Goal: Task Accomplishment & Management: Complete application form

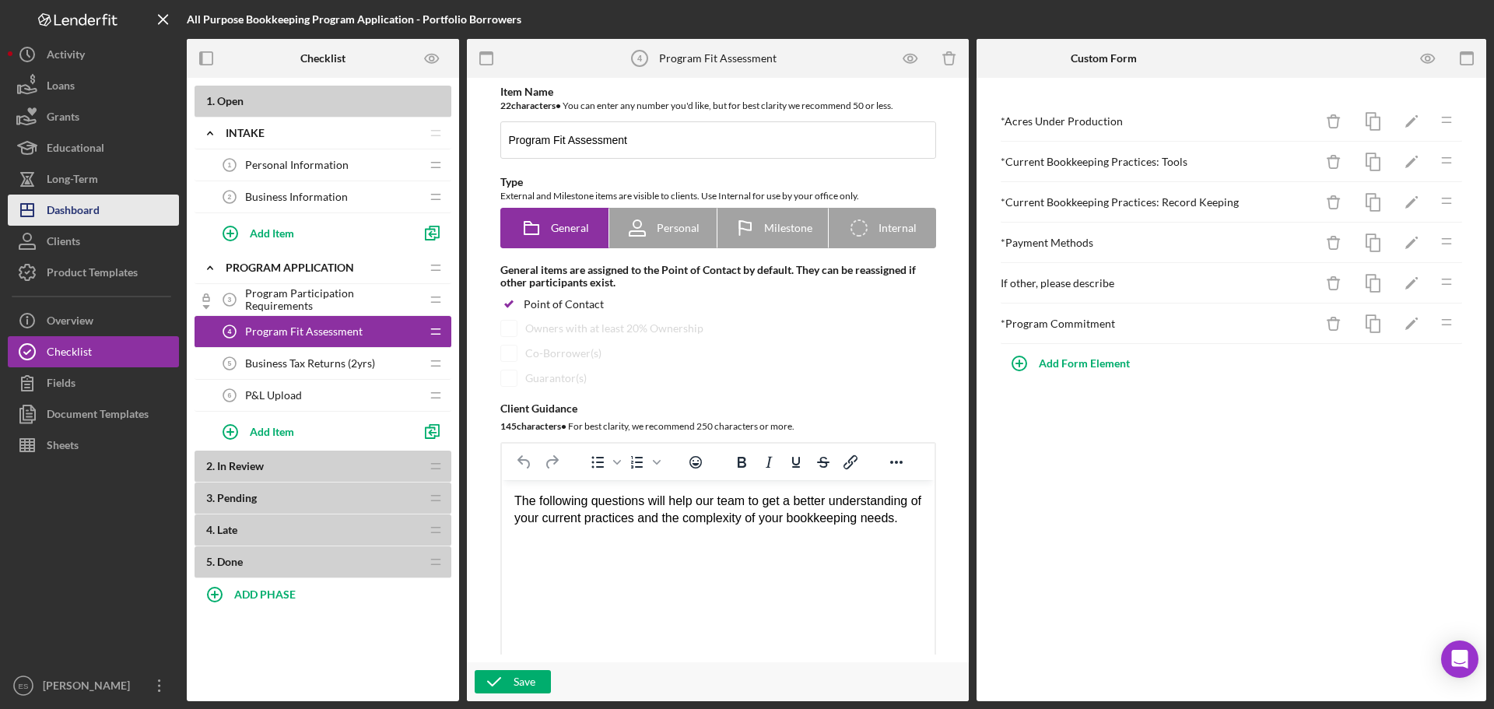
click at [90, 210] on div "Dashboard" at bounding box center [73, 212] width 53 height 35
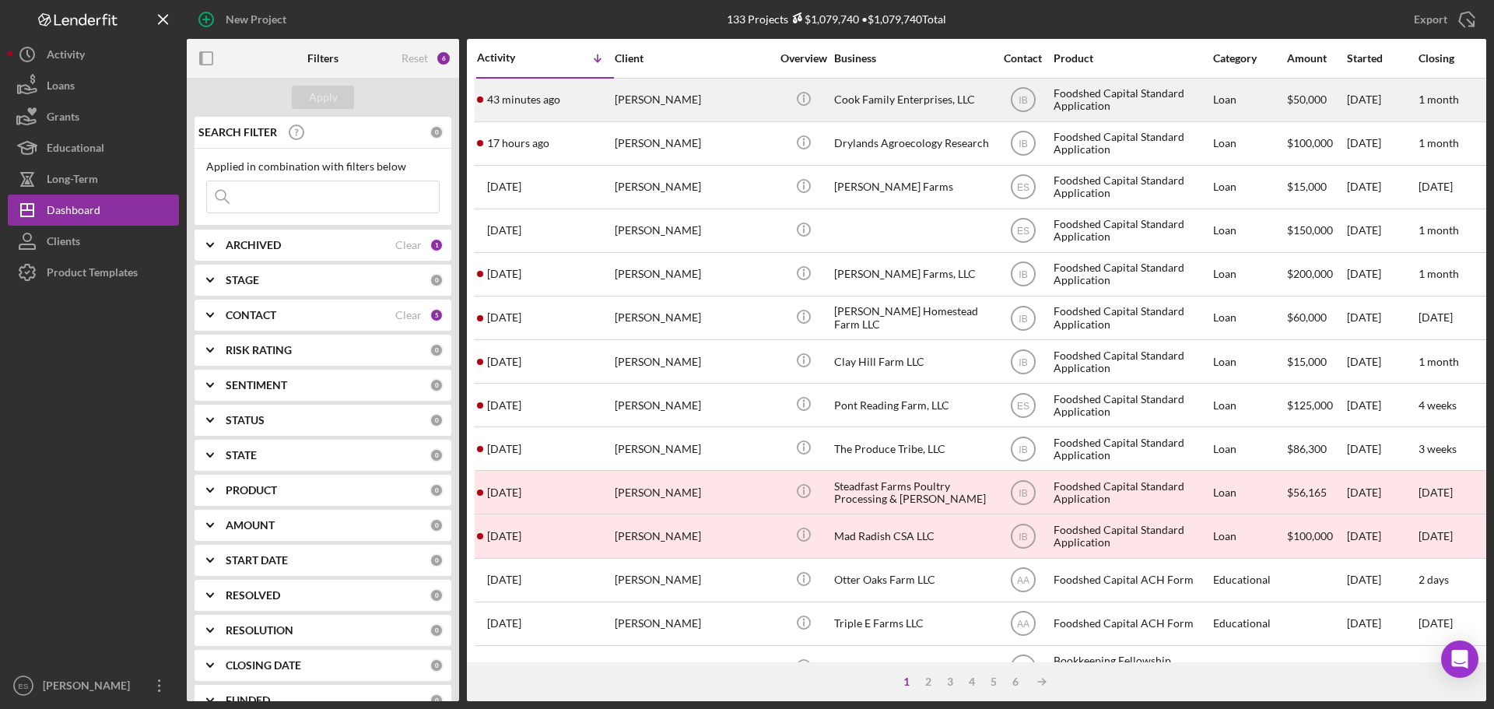
click at [673, 103] on div "[PERSON_NAME]" at bounding box center [693, 99] width 156 height 41
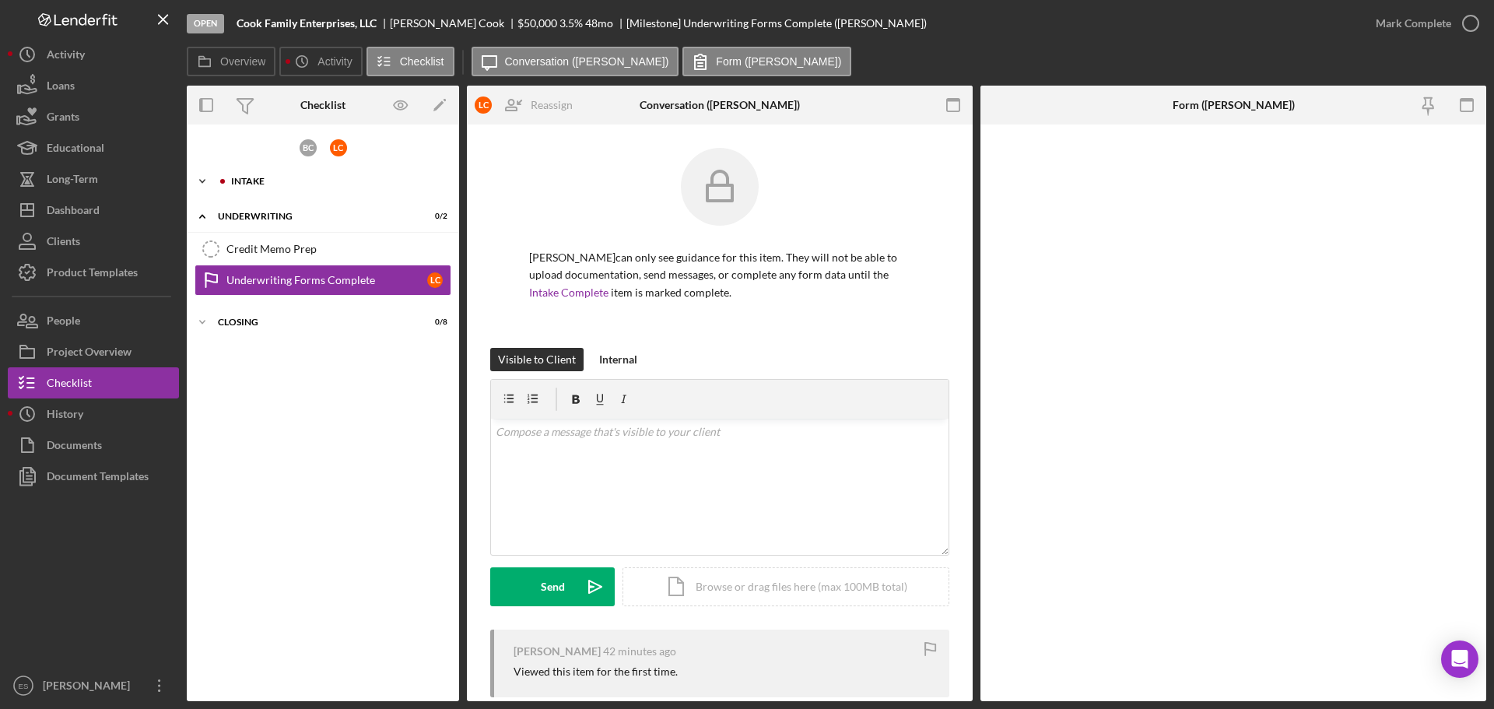
click at [263, 183] on div "Intake" at bounding box center [335, 181] width 209 height 9
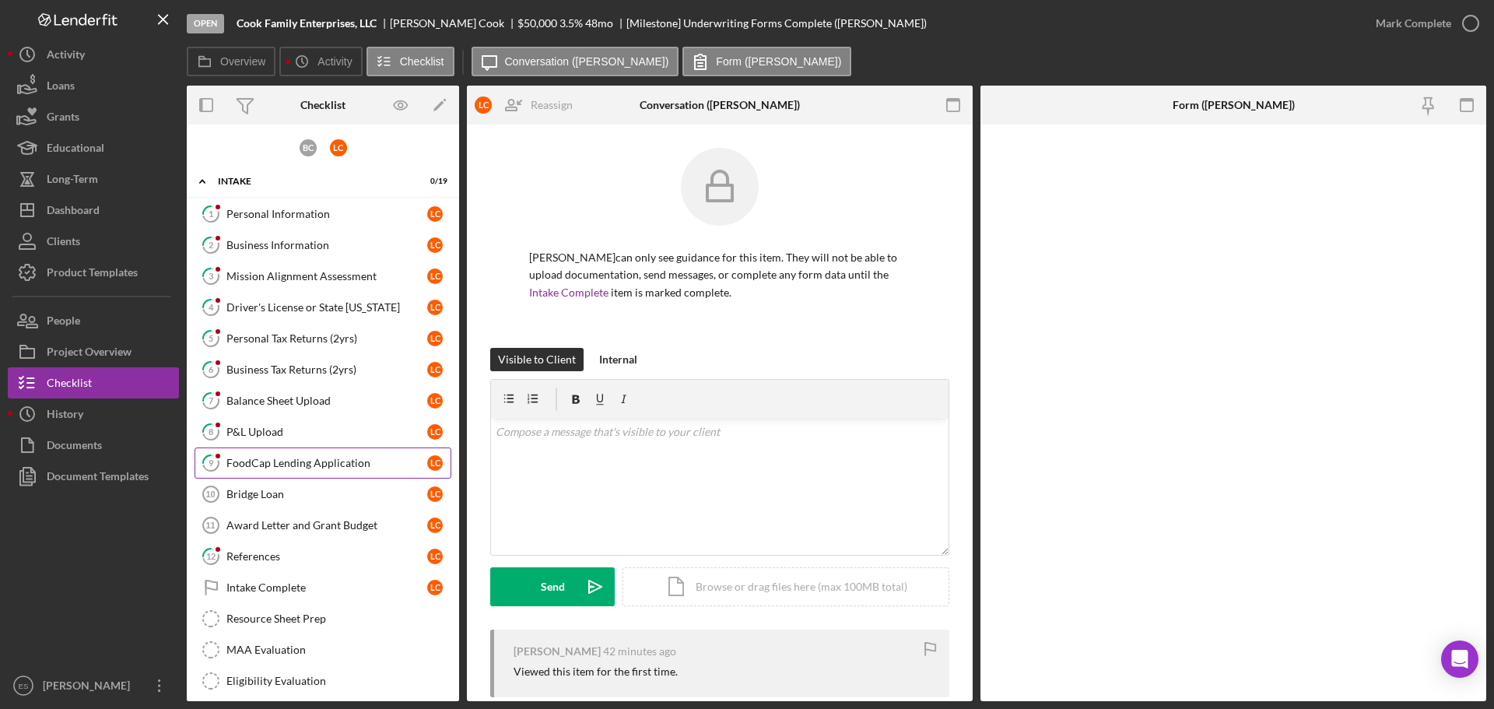
click at [352, 459] on div "FoodCap Lending Application" at bounding box center [326, 463] width 201 height 12
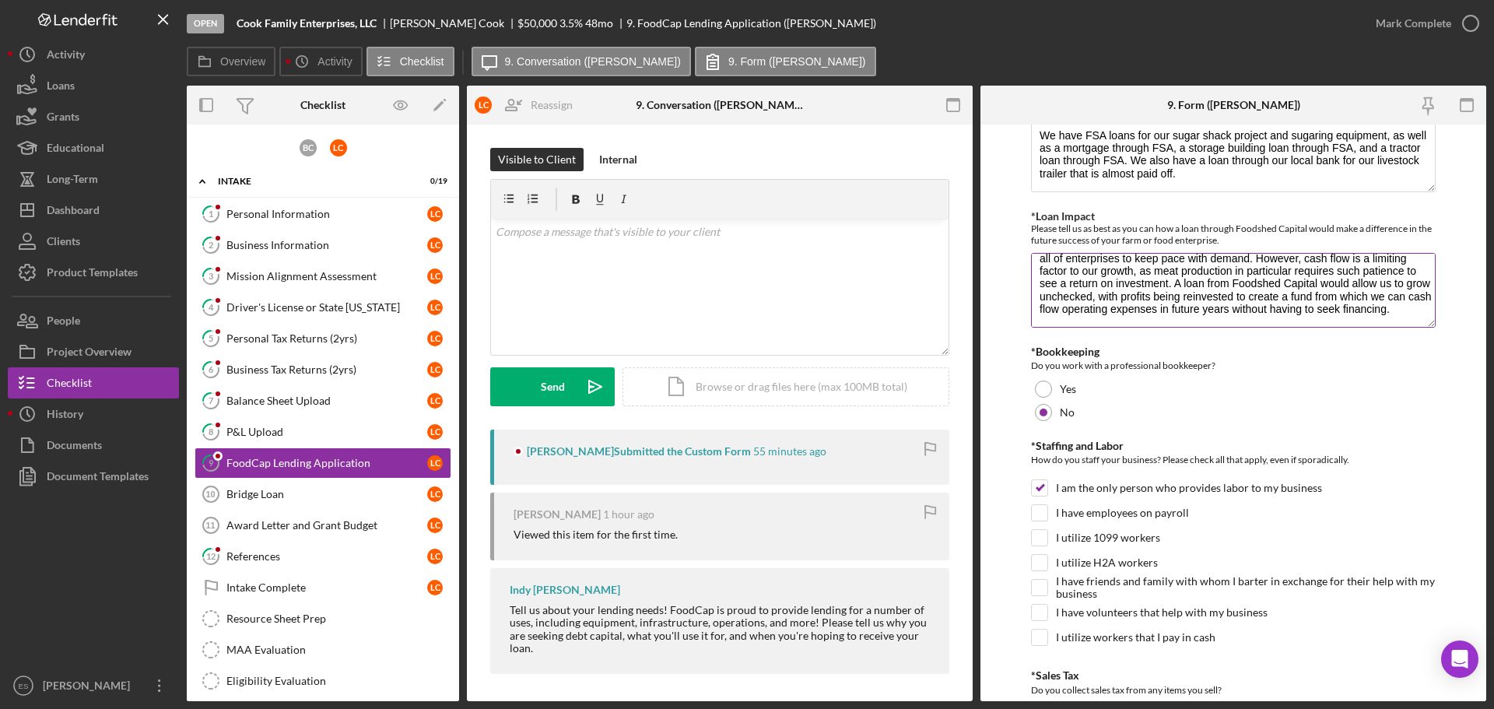
scroll to position [1011, 0]
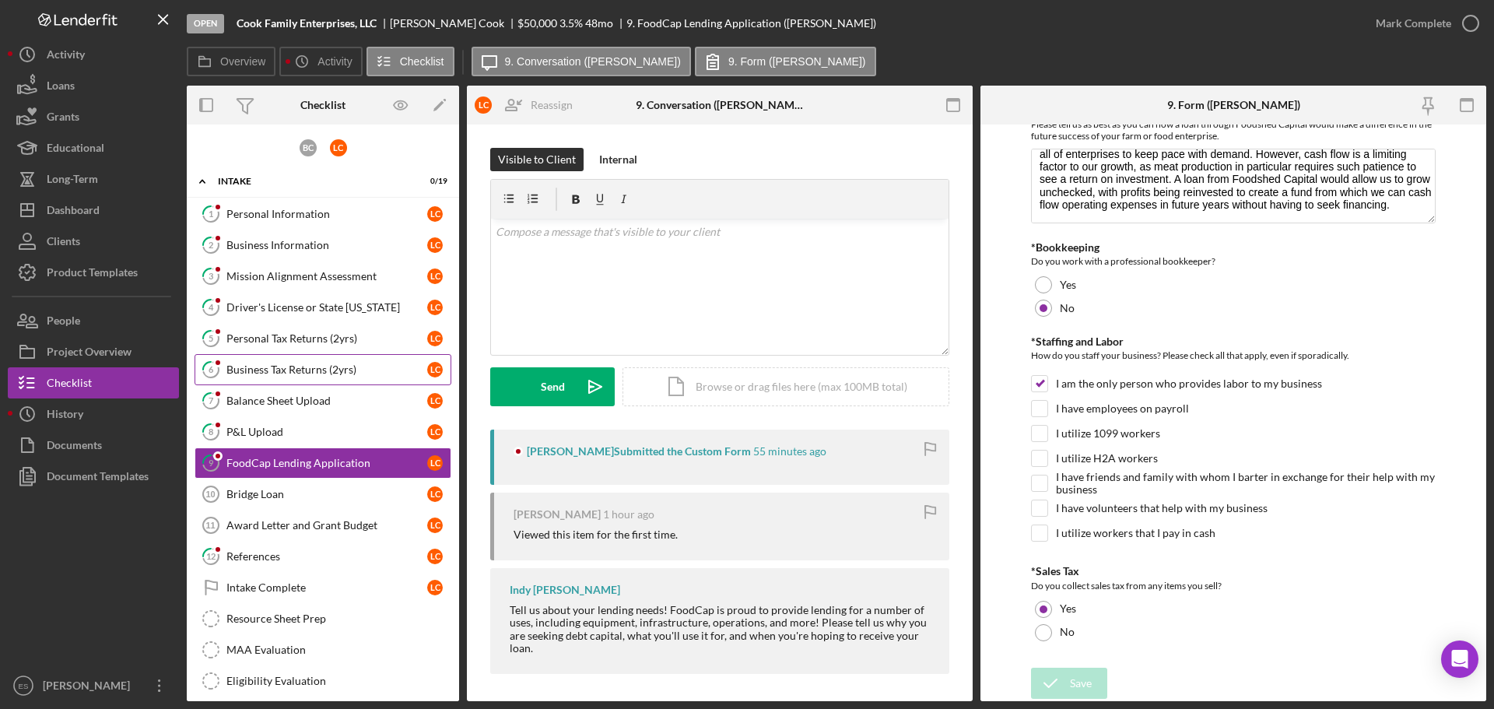
click at [311, 371] on div "Business Tax Returns (2yrs)" at bounding box center [326, 369] width 201 height 12
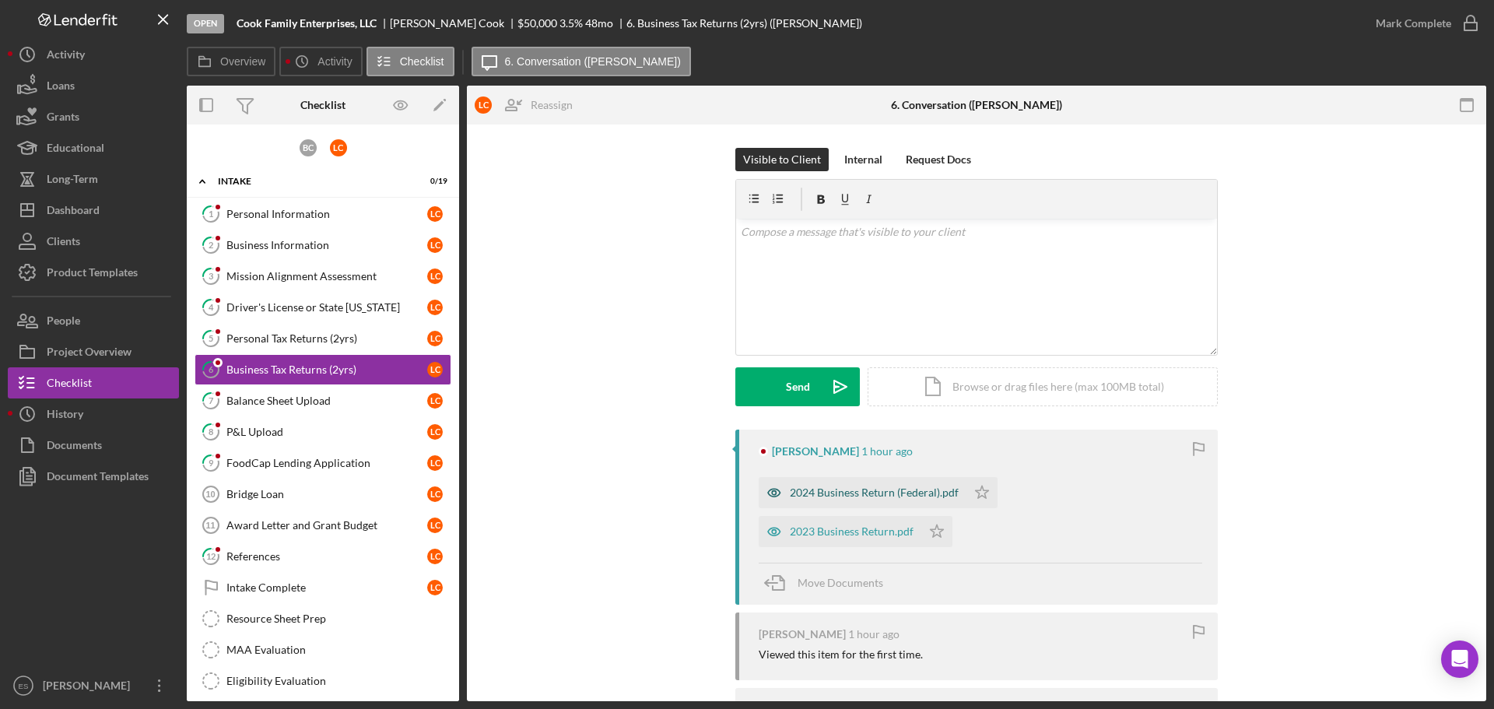
click at [813, 489] on div "2024 Business Return (Federal).pdf" at bounding box center [874, 492] width 169 height 12
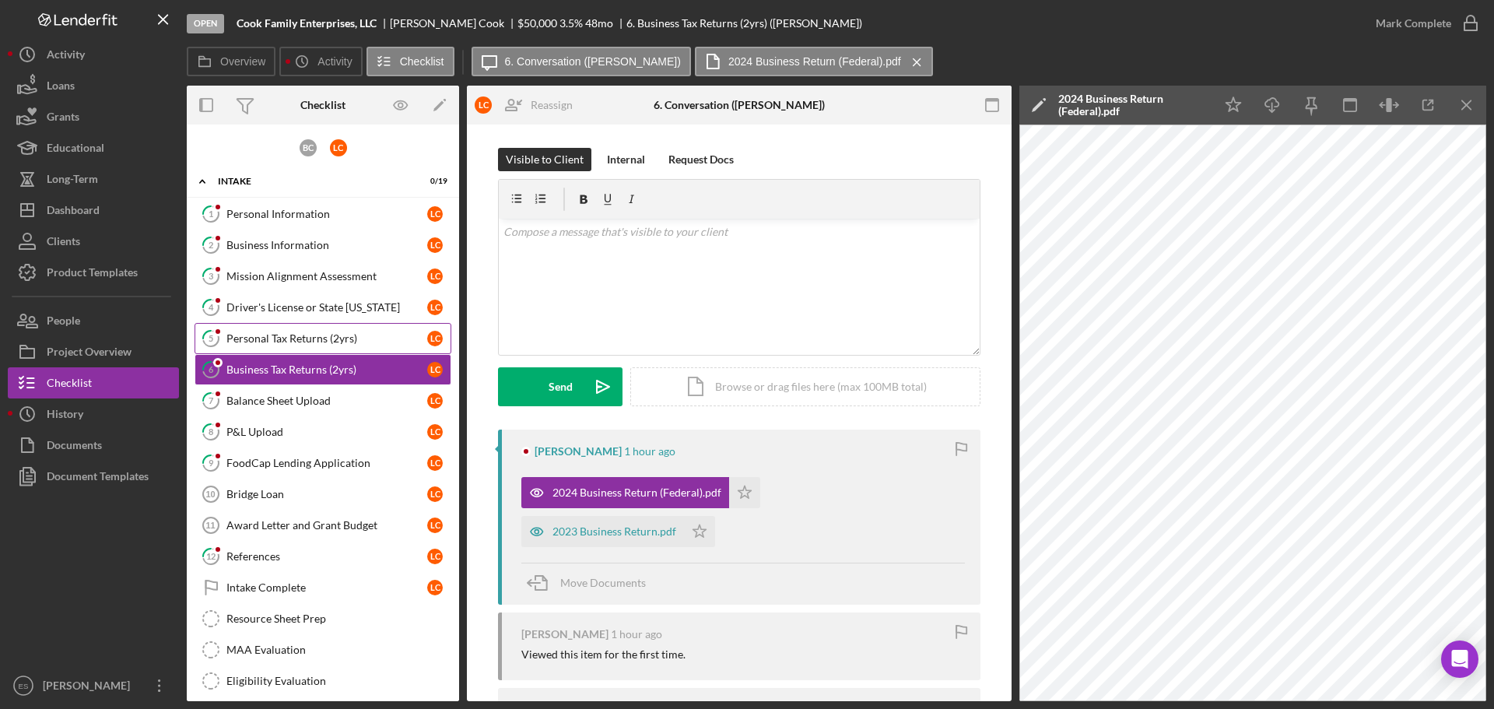
click at [311, 335] on div "Personal Tax Returns (2yrs)" at bounding box center [326, 338] width 201 height 12
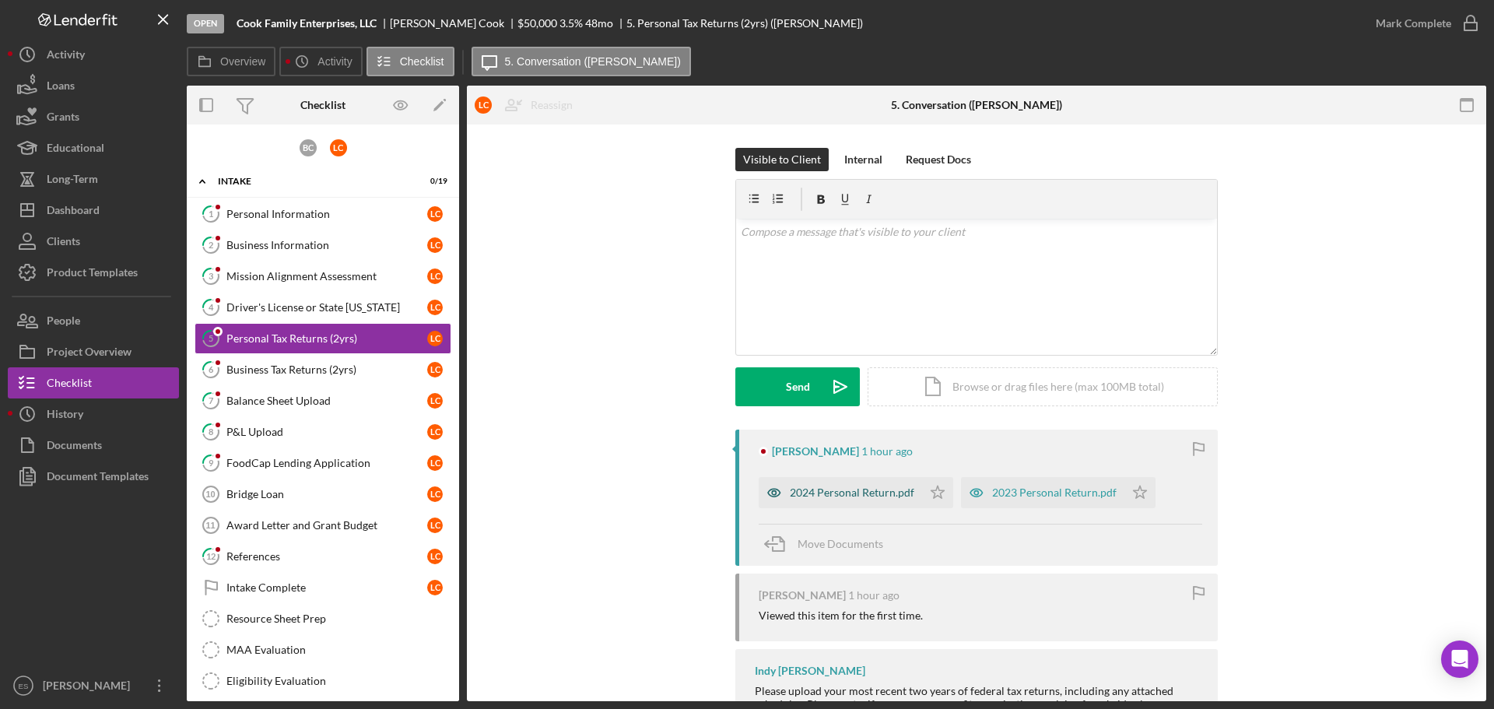
click at [890, 489] on div "2024 Personal Return.pdf" at bounding box center [852, 492] width 124 height 12
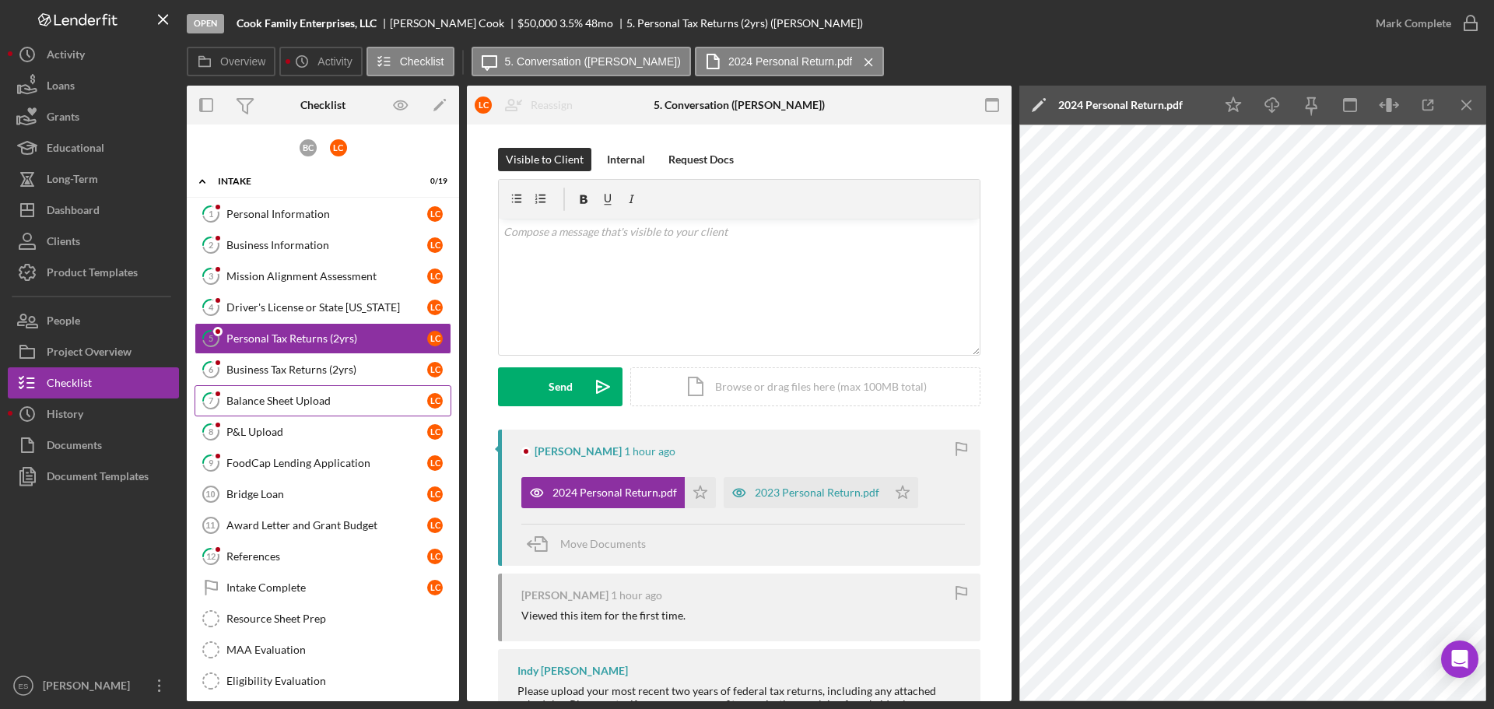
click at [328, 398] on div "Balance Sheet Upload" at bounding box center [326, 400] width 201 height 12
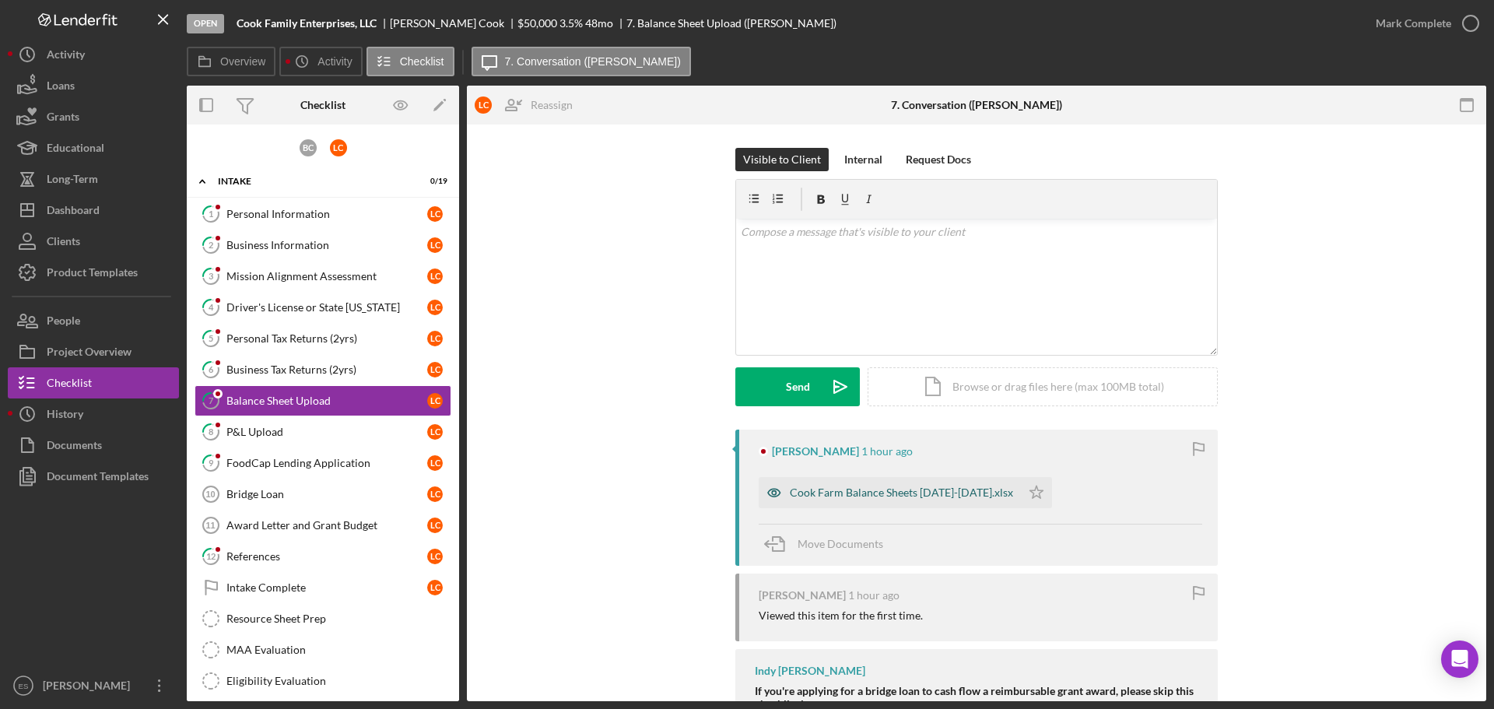
click at [912, 485] on div "Cook Farm Balance Sheets [DATE]-[DATE].xlsx" at bounding box center [890, 492] width 262 height 31
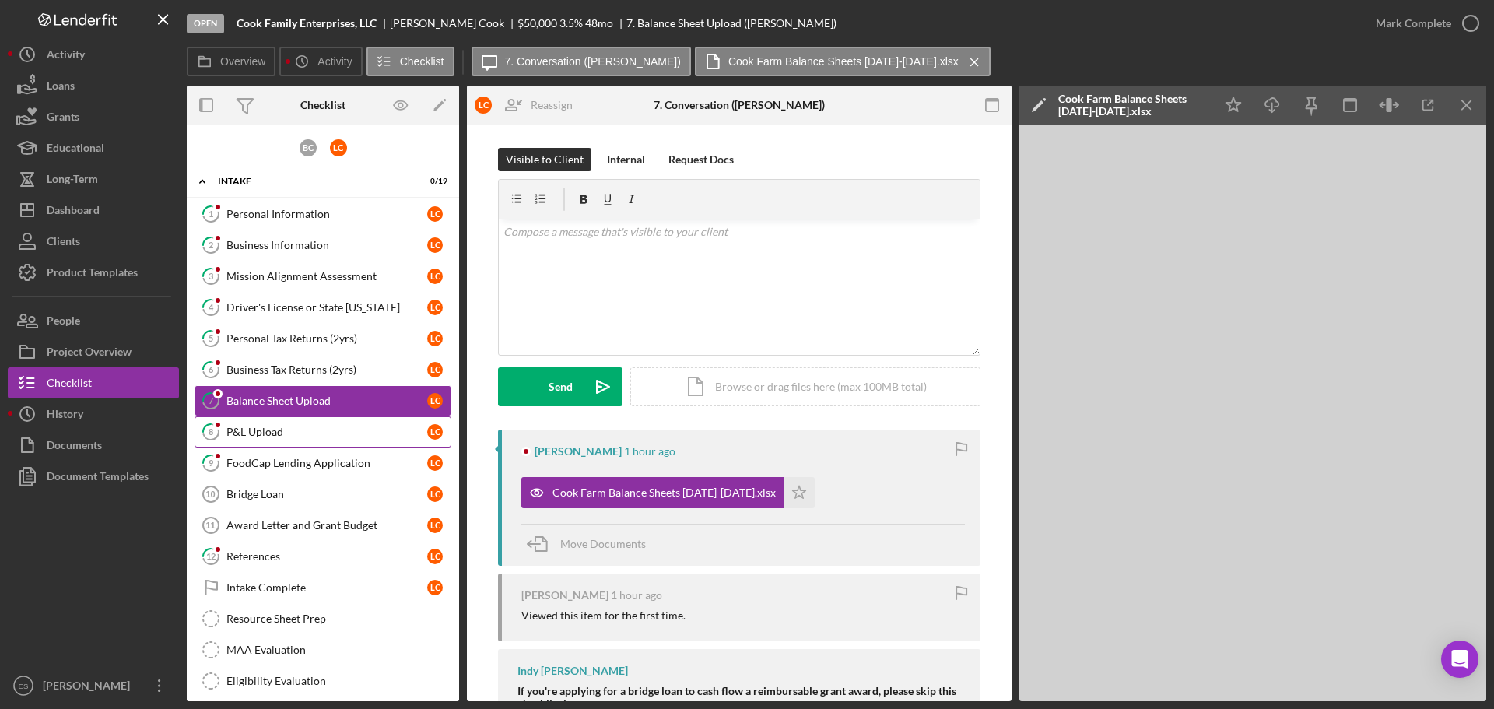
click at [335, 437] on div "P&L Upload" at bounding box center [326, 432] width 201 height 12
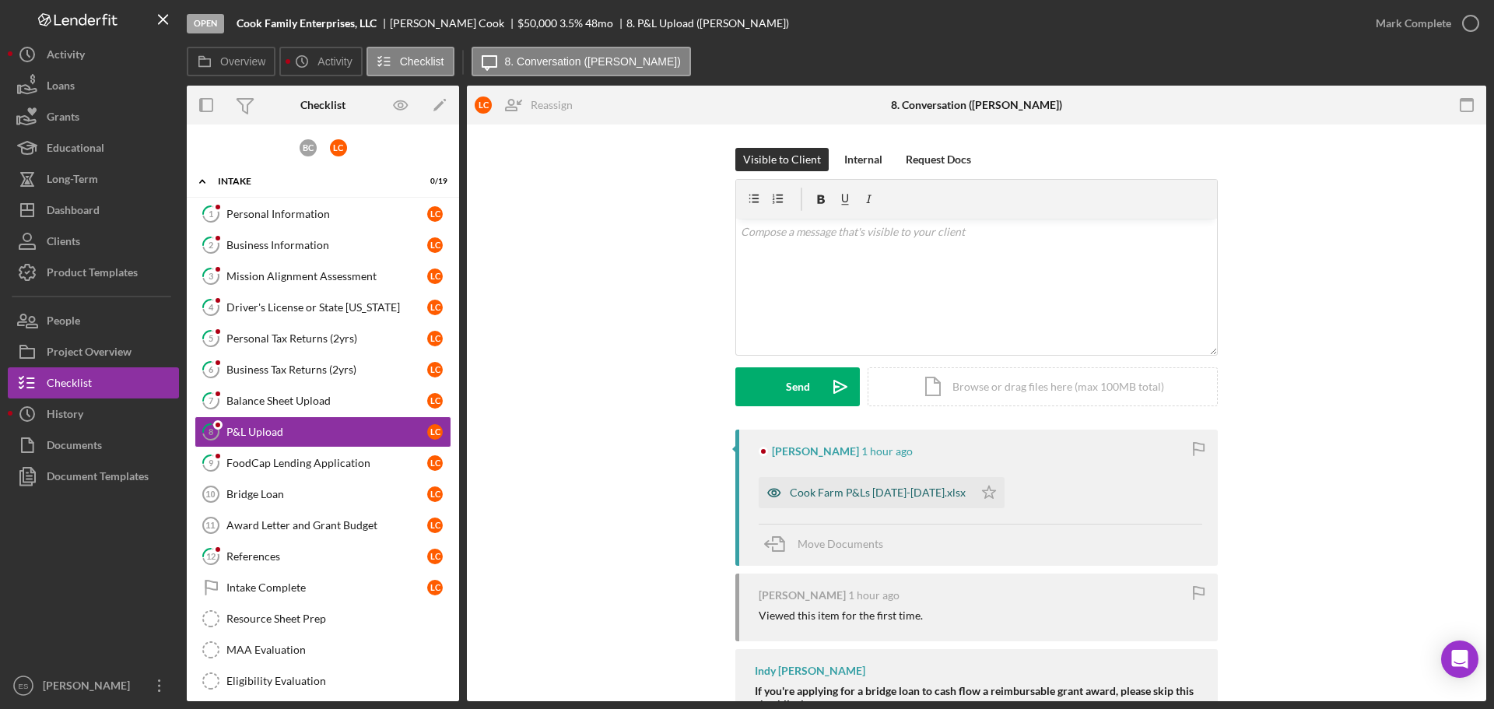
click at [864, 495] on div "Cook Farm P&Ls [DATE]-[DATE].xlsx" at bounding box center [878, 492] width 176 height 12
